Goal: Task Accomplishment & Management: Manage account settings

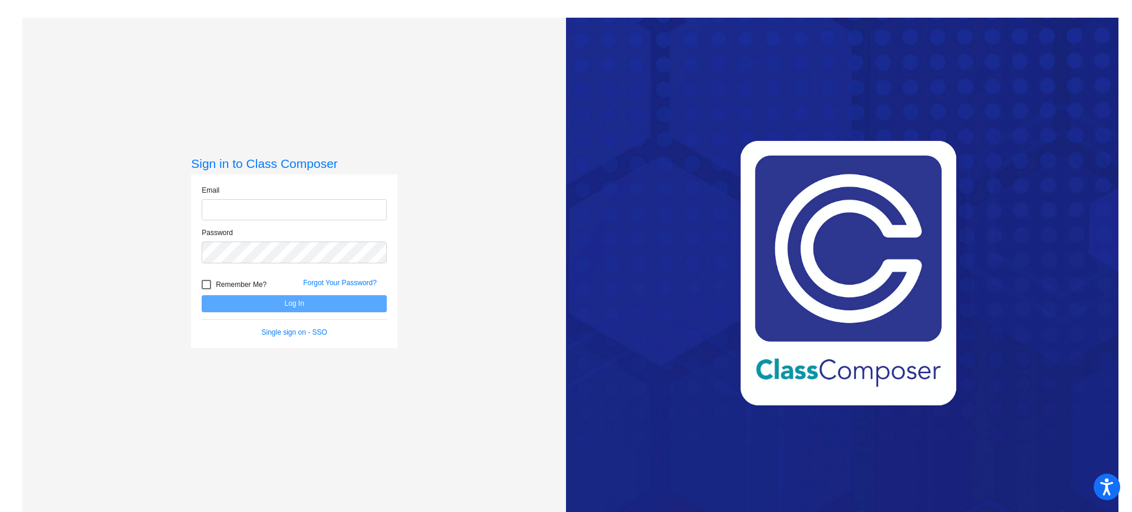
click at [238, 212] on input "email" at bounding box center [294, 210] width 185 height 22
type input "[PERSON_NAME][EMAIL_ADDRESS][PERSON_NAME][DOMAIN_NAME]"
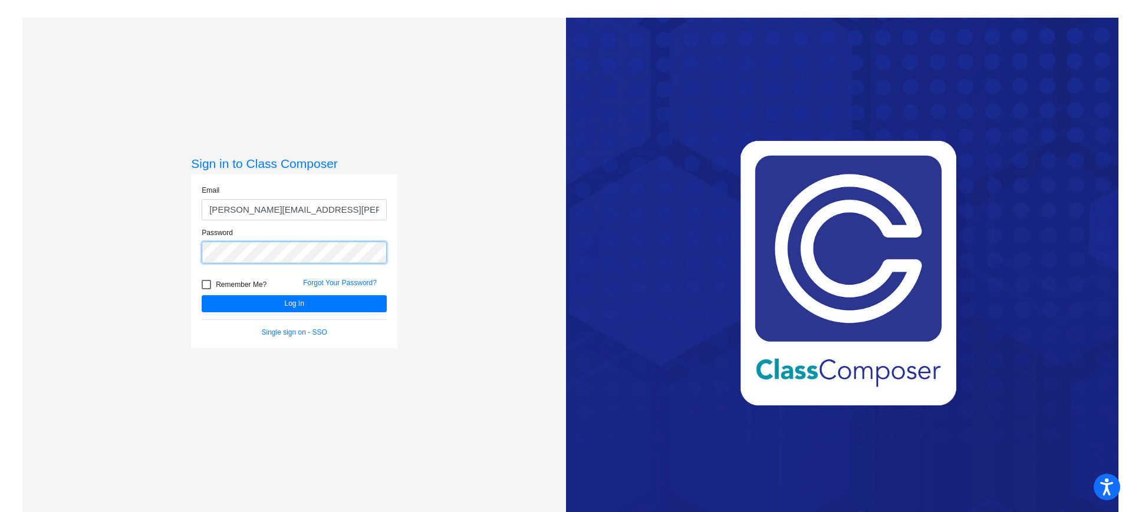
click at [202, 295] on button "Log In" at bounding box center [294, 303] width 185 height 17
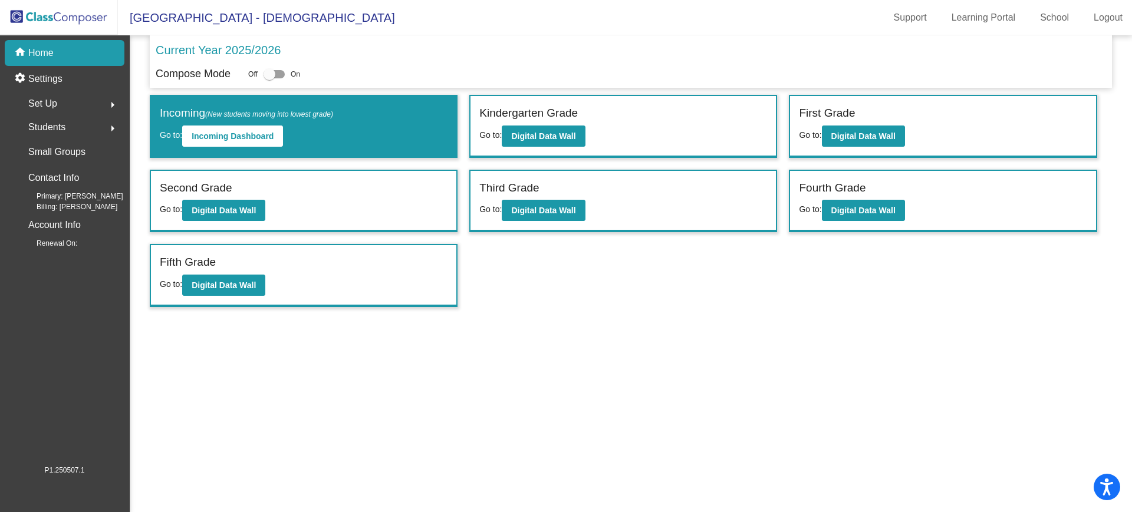
click at [56, 106] on span "Set Up" at bounding box center [42, 104] width 29 height 17
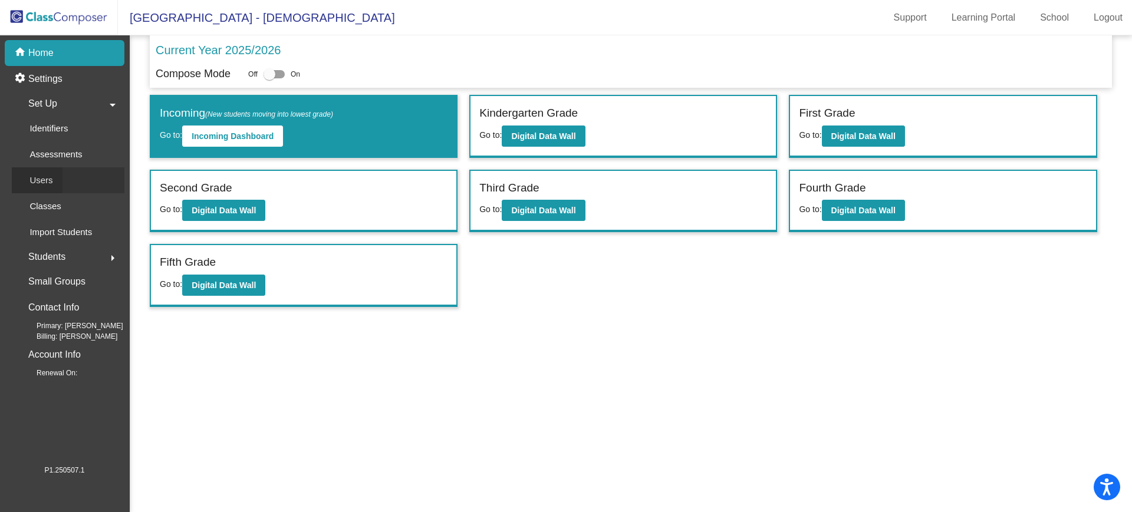
click at [55, 179] on div "Users" at bounding box center [37, 180] width 51 height 26
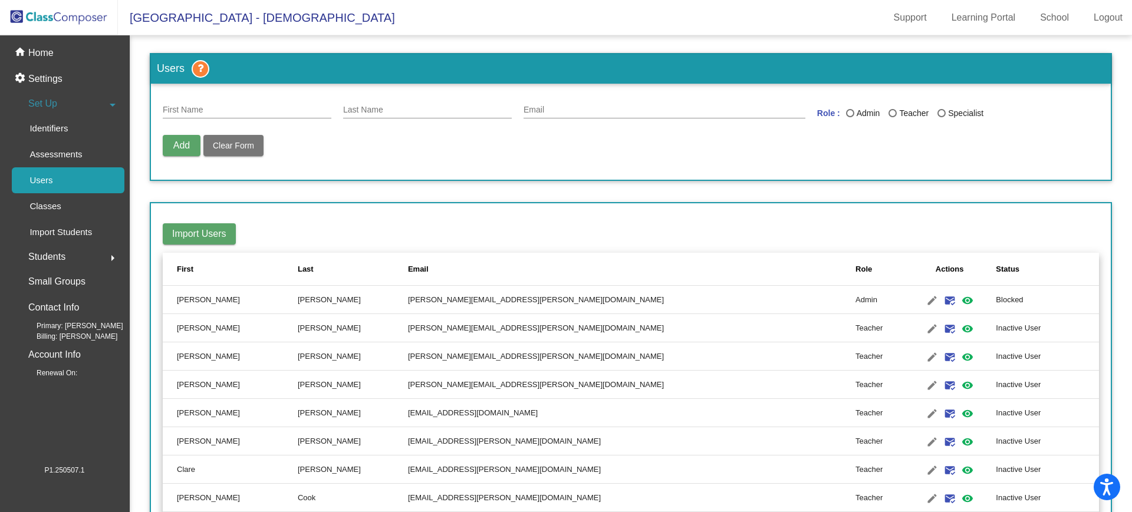
click at [665, 301] on td "[PERSON_NAME][EMAIL_ADDRESS][PERSON_NAME][DOMAIN_NAME]" at bounding box center [632, 300] width 448 height 28
click at [961, 298] on mat-icon "visibility" at bounding box center [968, 301] width 14 height 14
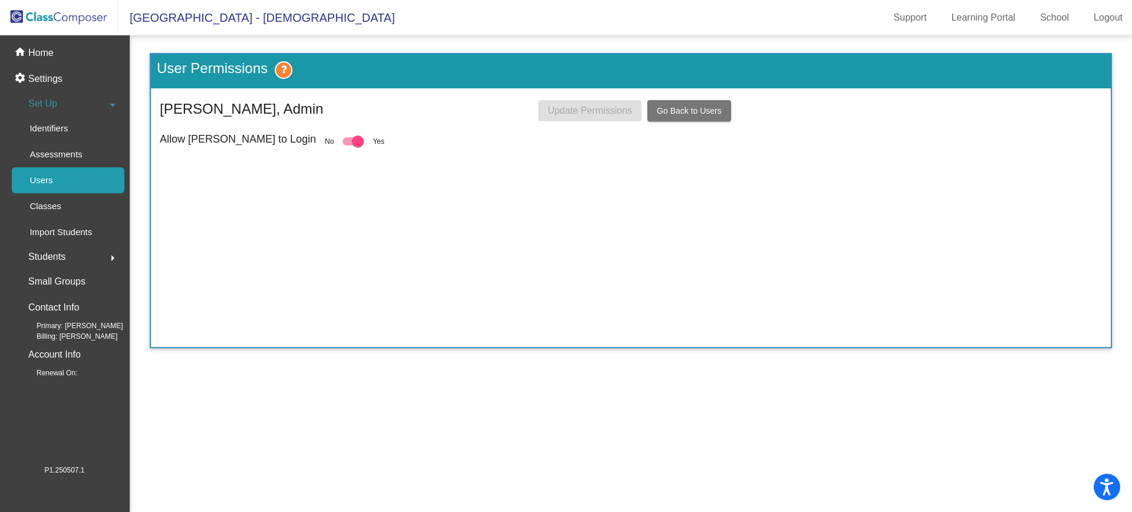
click at [689, 111] on span "Go Back to Users" at bounding box center [689, 110] width 65 height 9
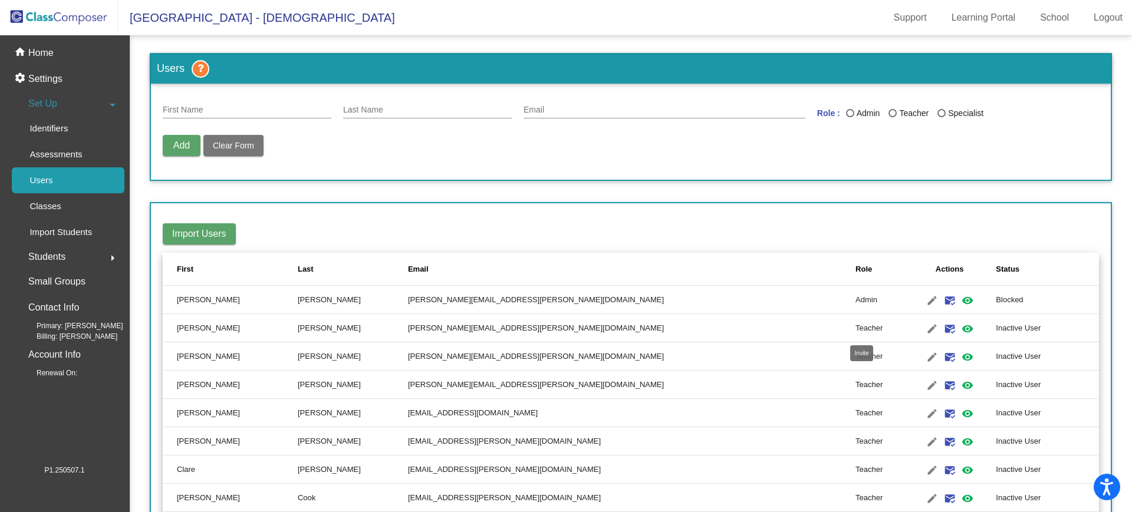
click at [943, 327] on mat-icon "mark_email_read" at bounding box center [950, 329] width 14 height 14
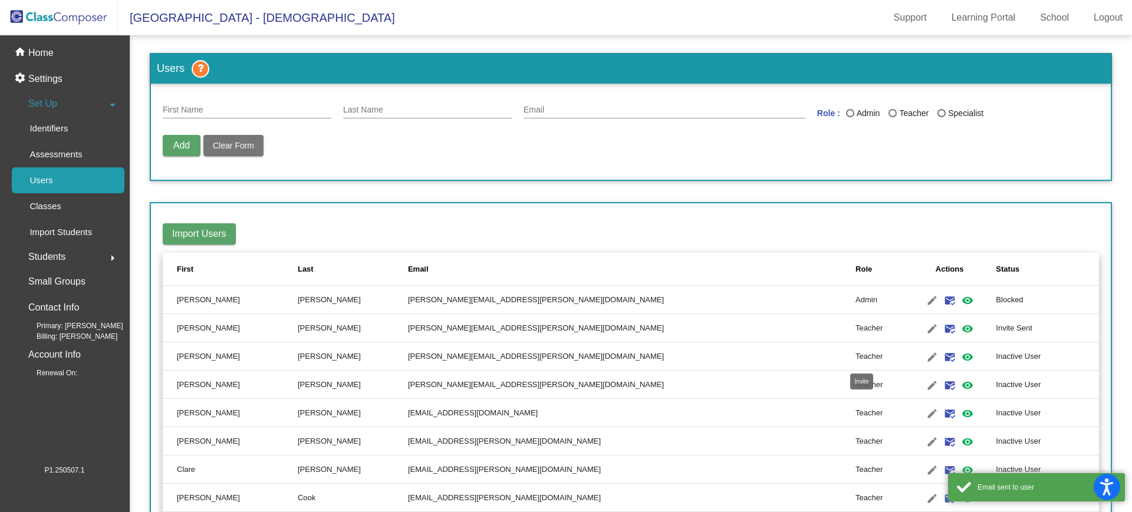
click at [943, 360] on mat-icon "mark_email_read" at bounding box center [950, 357] width 14 height 14
click at [943, 386] on mat-icon "mark_email_read" at bounding box center [950, 386] width 14 height 14
click at [943, 416] on mat-icon "mark_email_read" at bounding box center [950, 414] width 14 height 14
click at [943, 439] on mat-icon "mark_email_read" at bounding box center [950, 442] width 14 height 14
click at [943, 469] on mat-icon "mark_email_read" at bounding box center [950, 471] width 14 height 14
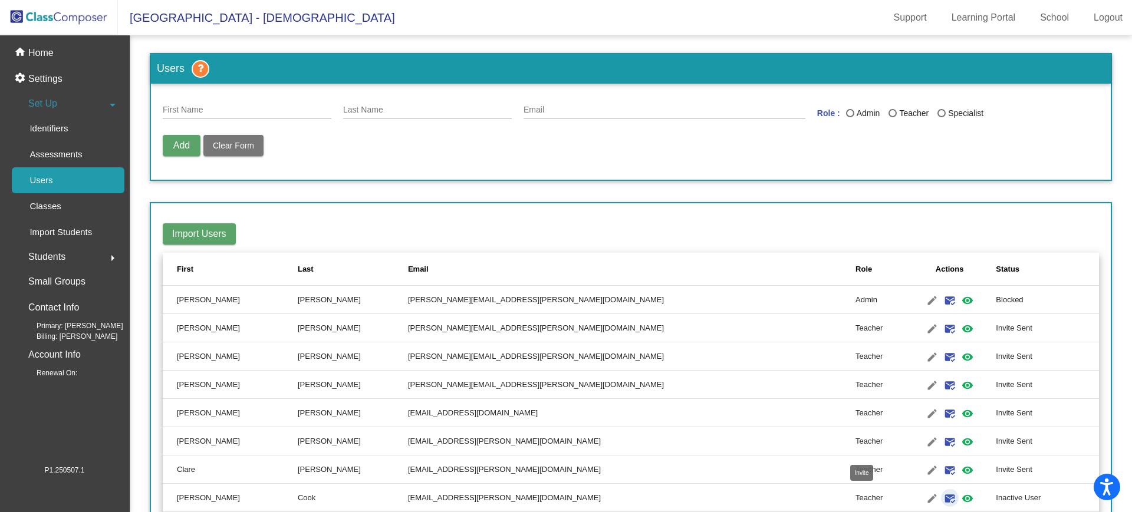
click at [943, 499] on mat-icon "mark_email_read" at bounding box center [950, 499] width 14 height 14
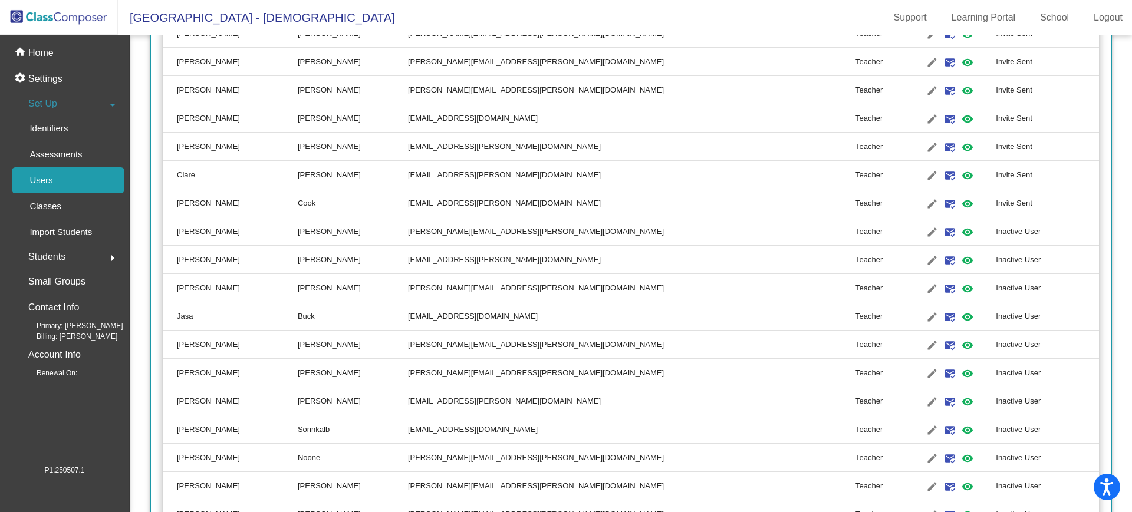
scroll to position [369, 0]
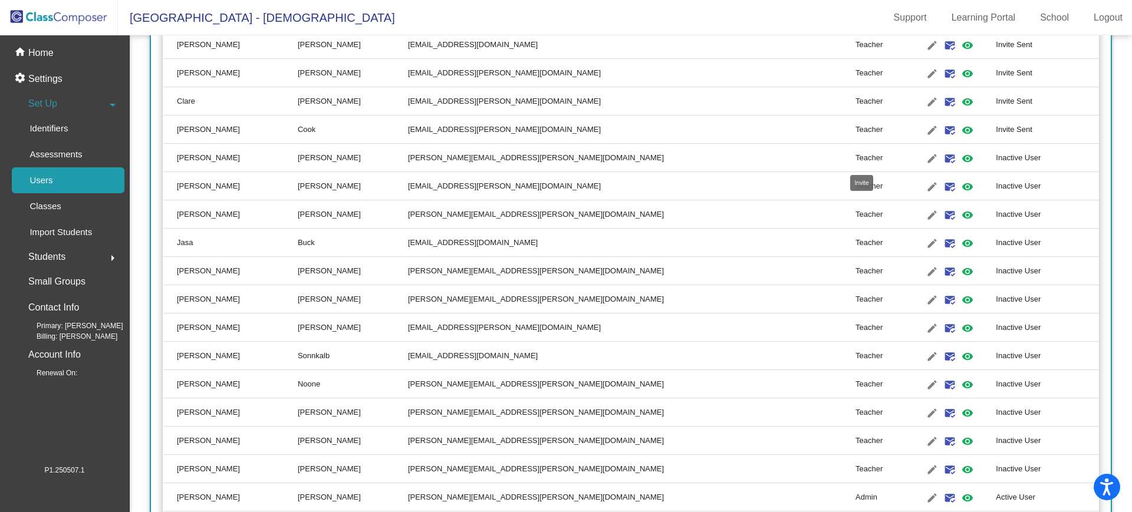
click at [943, 152] on mat-icon "mark_email_read" at bounding box center [950, 159] width 14 height 14
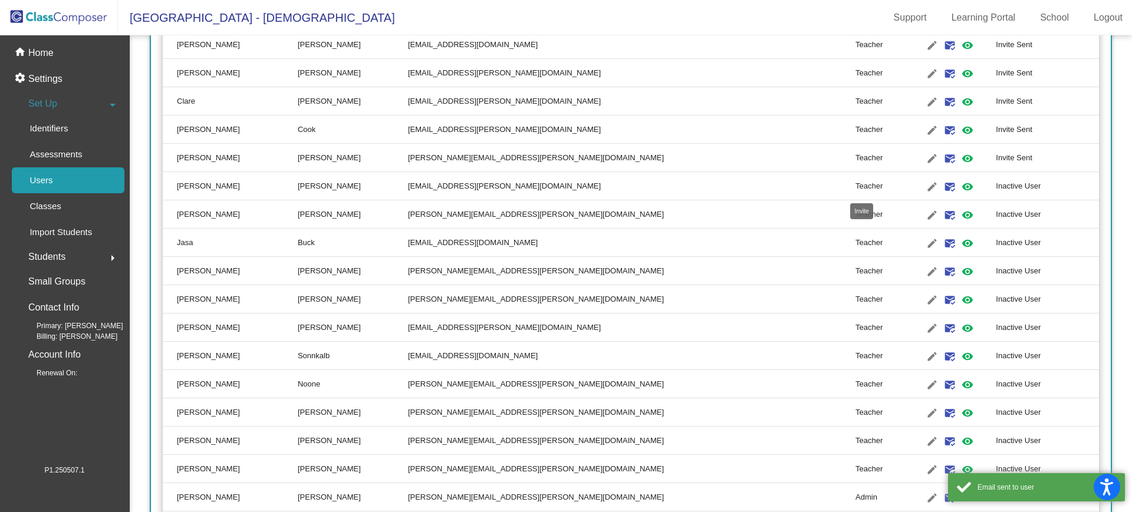
click at [943, 189] on mat-icon "mark_email_read" at bounding box center [950, 187] width 14 height 14
click at [943, 245] on mat-icon "mark_email_read" at bounding box center [950, 243] width 14 height 14
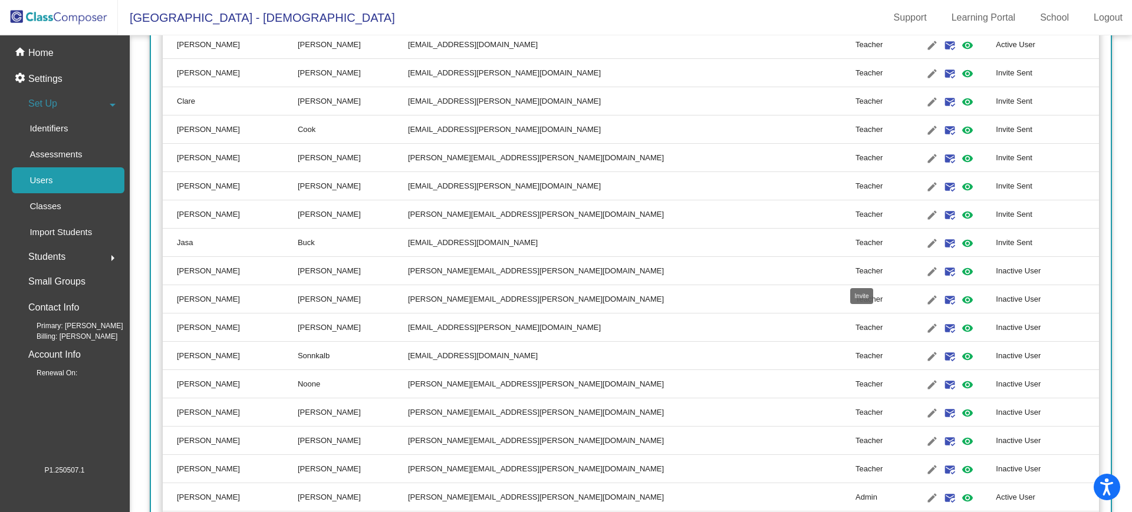
click at [943, 272] on mat-icon "mark_email_read" at bounding box center [950, 272] width 14 height 14
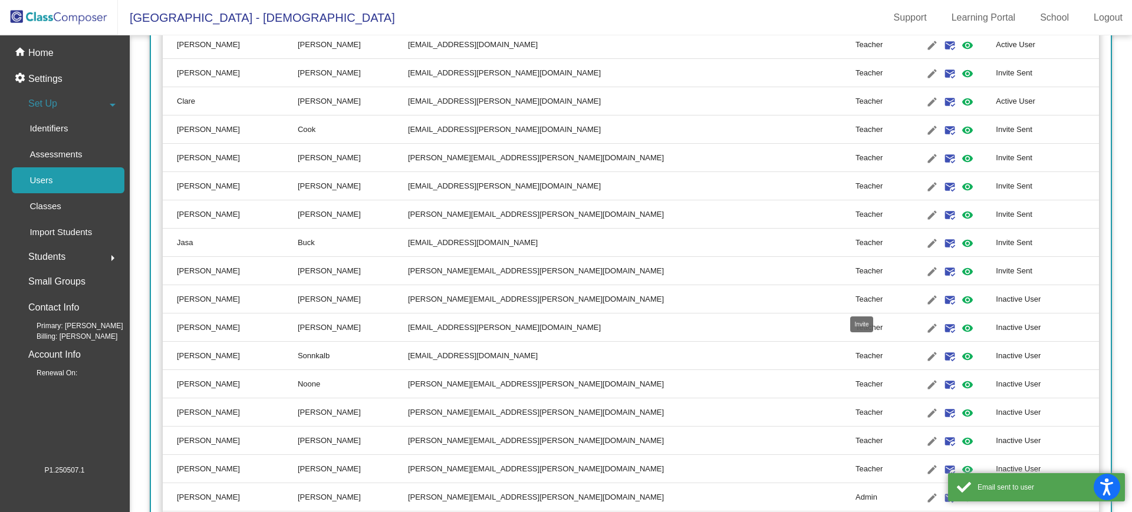
click at [943, 304] on mat-icon "mark_email_read" at bounding box center [950, 300] width 14 height 14
click at [943, 324] on mat-icon "mark_email_read" at bounding box center [950, 328] width 14 height 14
click at [943, 359] on mat-icon "mark_email_read" at bounding box center [950, 357] width 14 height 14
click at [943, 380] on mat-icon "mark_email_read" at bounding box center [950, 385] width 14 height 14
click at [943, 412] on mat-icon "mark_email_read" at bounding box center [950, 413] width 14 height 14
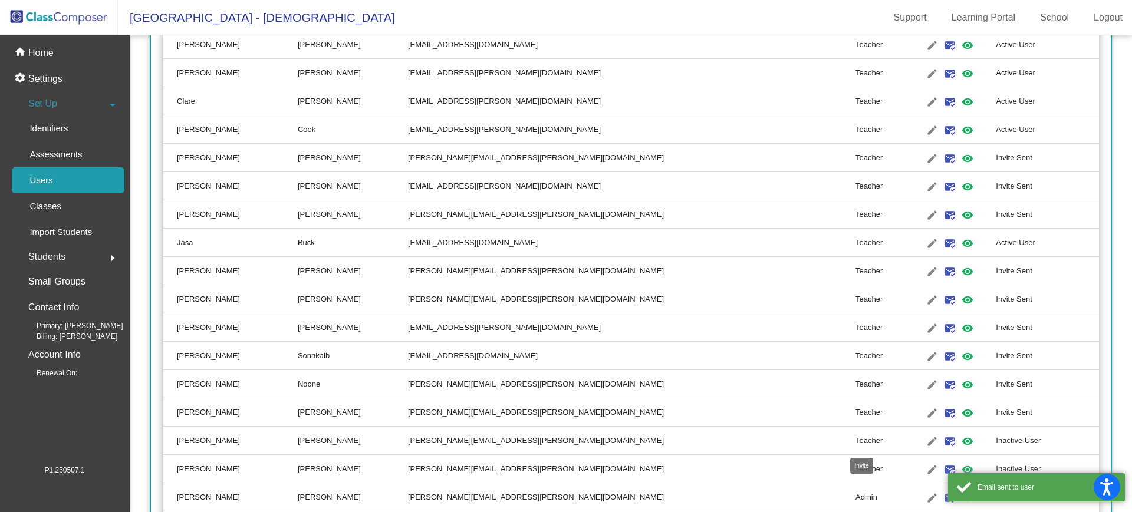
drag, startPoint x: 870, startPoint y: 443, endPoint x: 863, endPoint y: 441, distance: 7.3
click at [943, 441] on mat-icon "mark_email_read" at bounding box center [950, 442] width 14 height 14
click at [943, 466] on mat-icon "mark_email_read" at bounding box center [950, 470] width 14 height 14
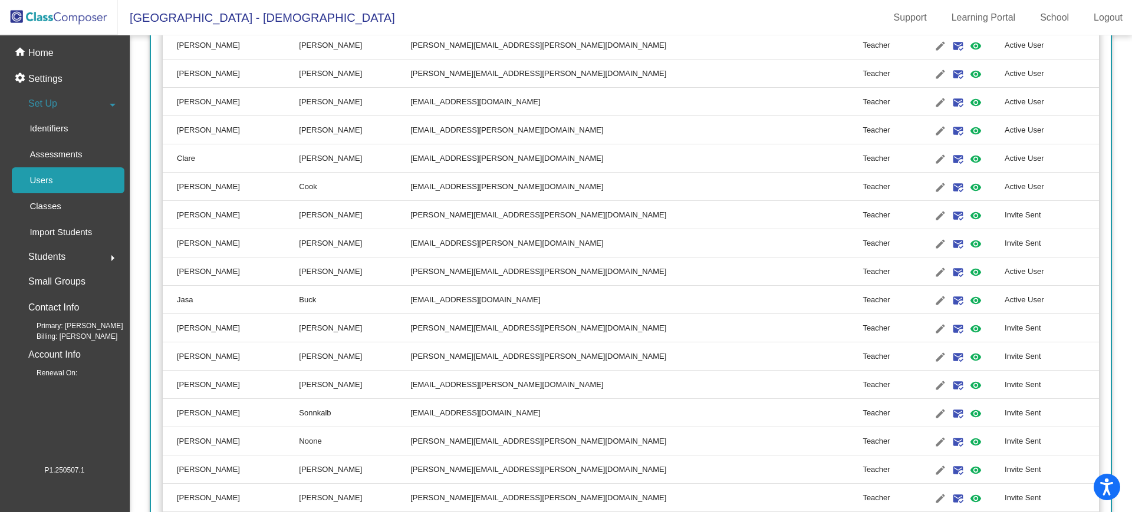
scroll to position [0, 0]
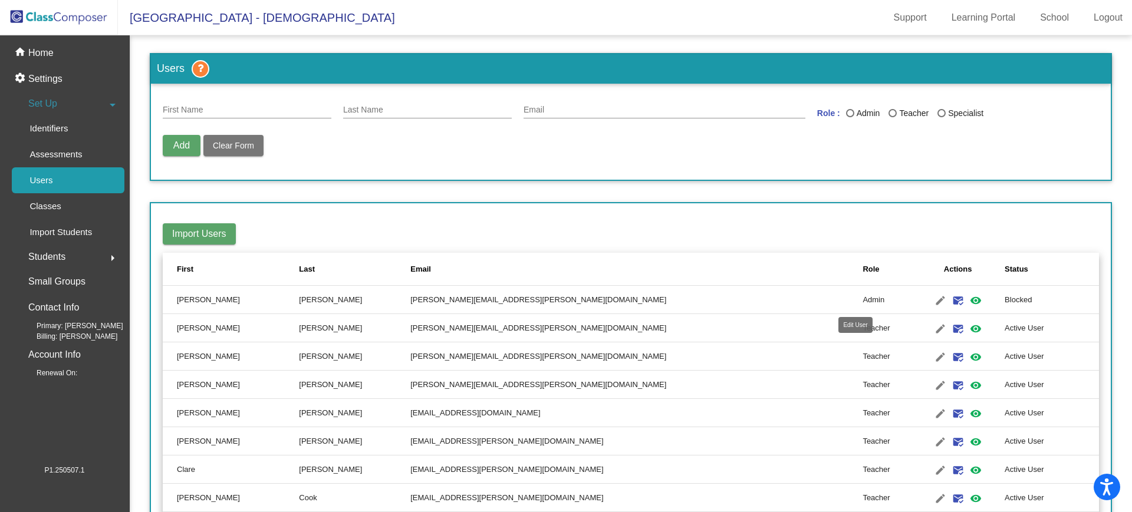
click at [934, 303] on mat-icon "edit" at bounding box center [941, 301] width 14 height 14
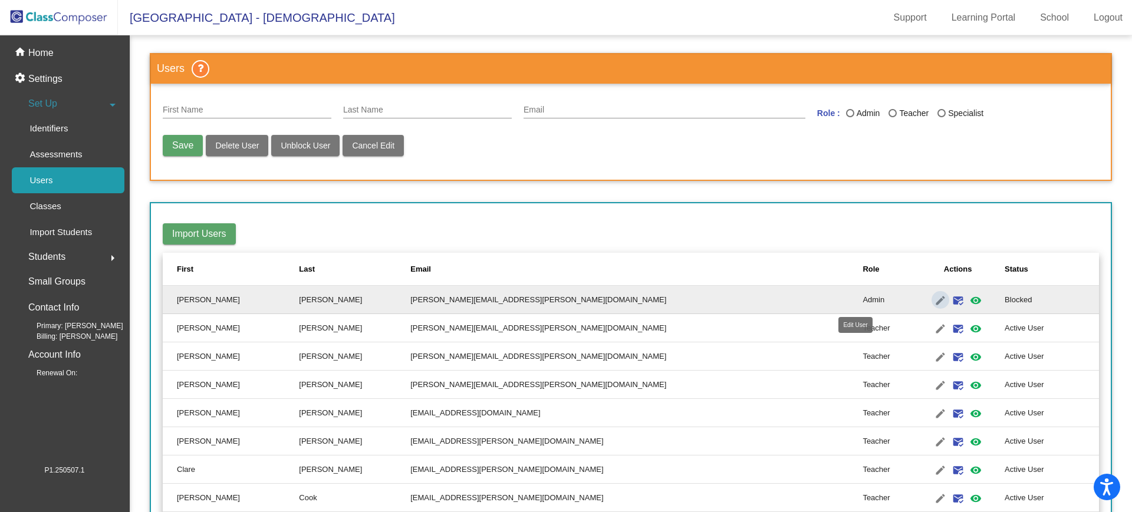
type input "[PERSON_NAME]"
type input "[PERSON_NAME][EMAIL_ADDRESS][PERSON_NAME][DOMAIN_NAME]"
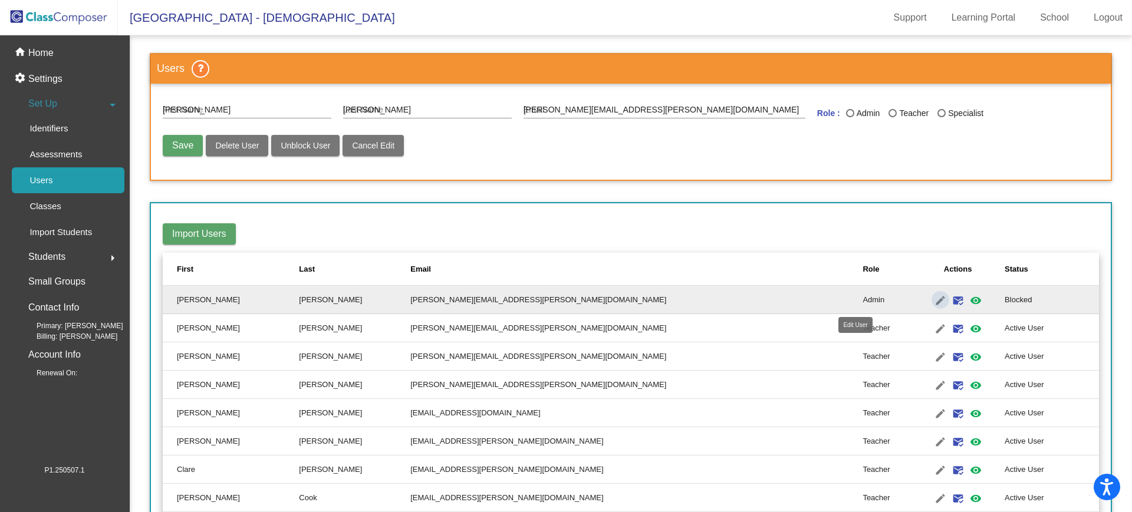
radio input "true"
click at [308, 147] on span "Unblock User" at bounding box center [306, 145] width 50 height 9
radio input "false"
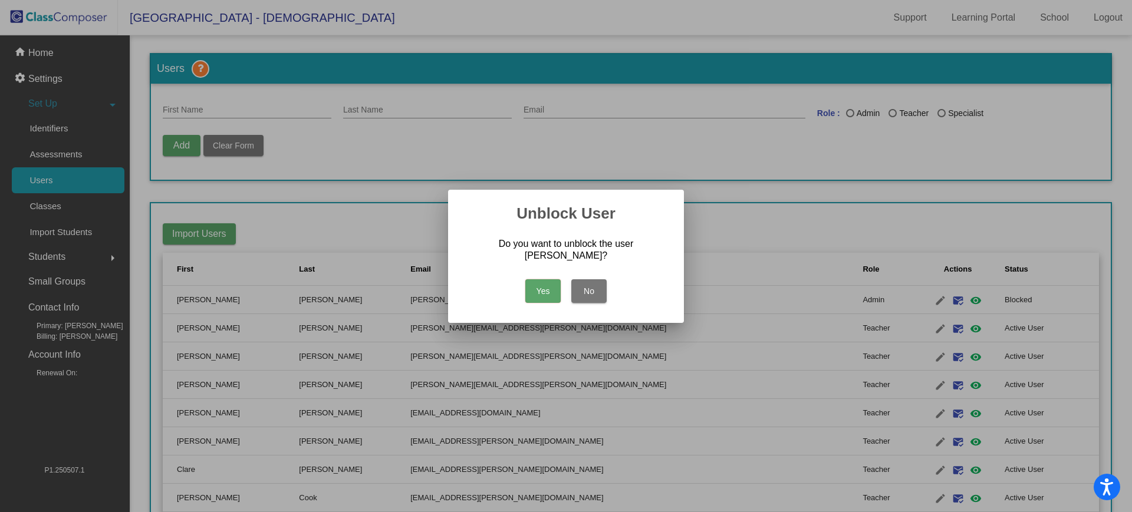
click at [542, 282] on button "Yes" at bounding box center [542, 292] width 35 height 24
